Goal: Information Seeking & Learning: Learn about a topic

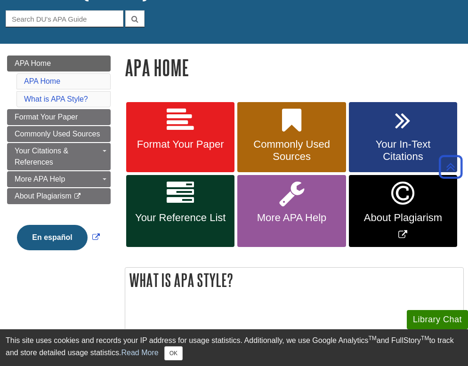
scroll to position [84, 0]
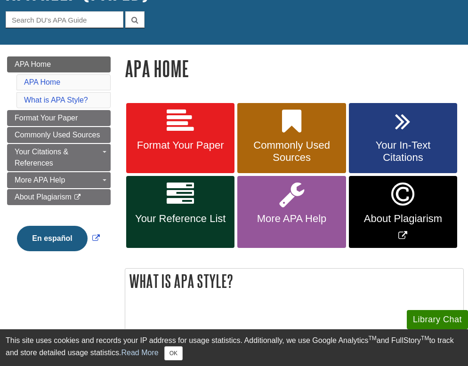
click at [407, 128] on icon at bounding box center [403, 121] width 16 height 27
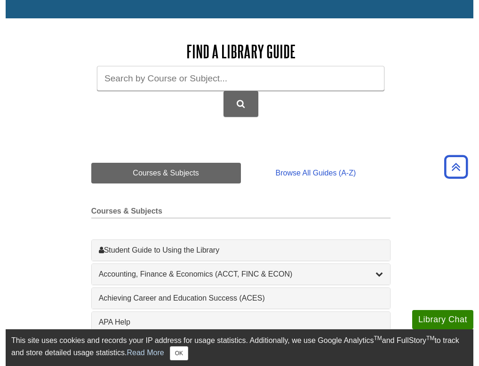
scroll to position [96, 0]
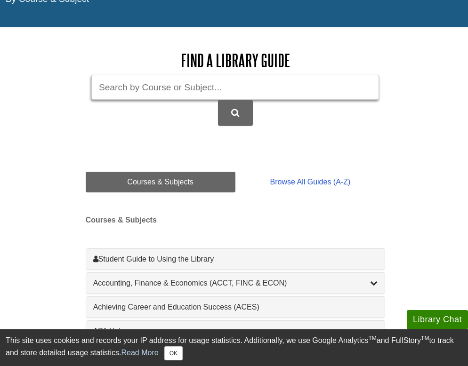
click at [265, 93] on input "Guide Search Terms" at bounding box center [235, 87] width 288 height 25
type input "biology 115"
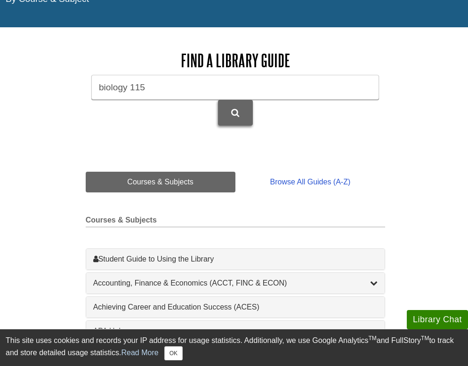
click at [245, 111] on button "DU Library Guides Search" at bounding box center [235, 113] width 35 height 26
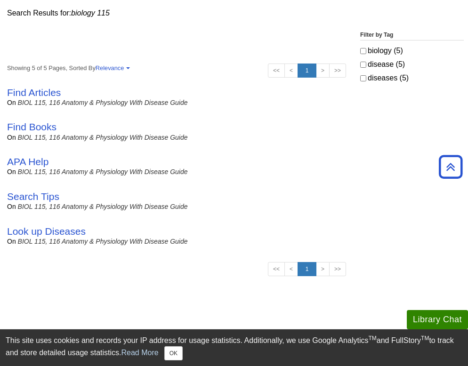
scroll to position [163, 0]
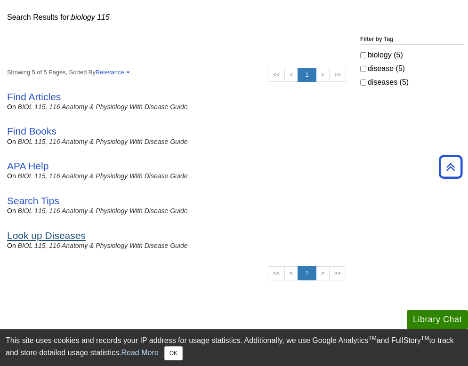
click at [69, 237] on link "Look up Diseases" at bounding box center [46, 235] width 79 height 11
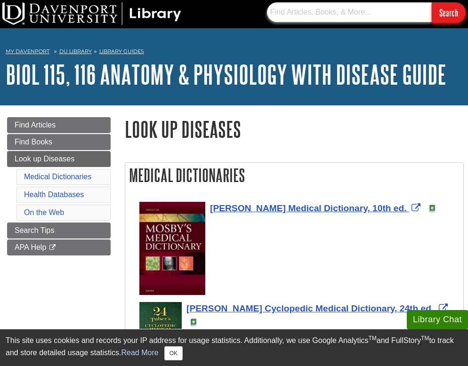
click at [316, 16] on input "text" at bounding box center [349, 12] width 165 height 20
type input "d"
type input "cause of plaque [MEDICAL_DATA]"
click at [448, 12] on input "Search" at bounding box center [449, 12] width 34 height 20
